Goal: Navigation & Orientation: Find specific page/section

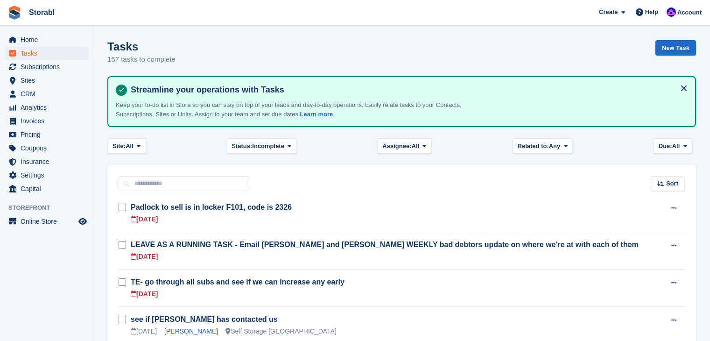
scroll to position [47, 0]
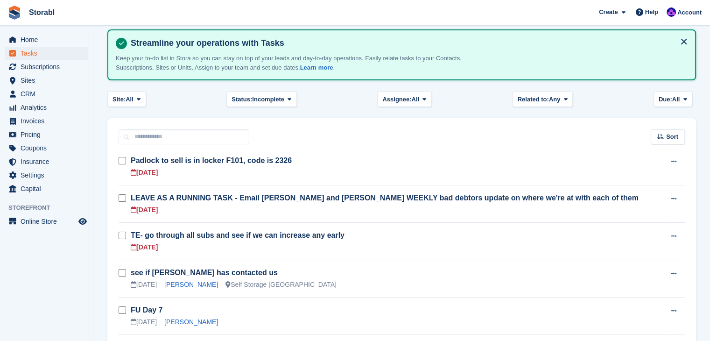
click at [40, 259] on aside "Home Tasks Subscriptions Subscriptions Subscriptions Contracts Price increases …" at bounding box center [46, 173] width 93 height 294
click at [17, 44] on span "menu" at bounding box center [12, 39] width 11 height 11
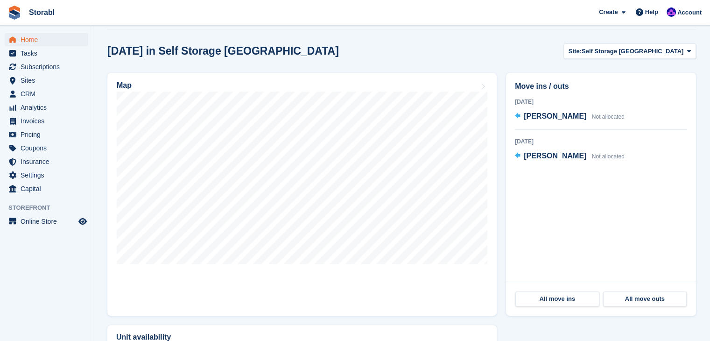
scroll to position [233, 0]
